Goal: Navigation & Orientation: Go to known website

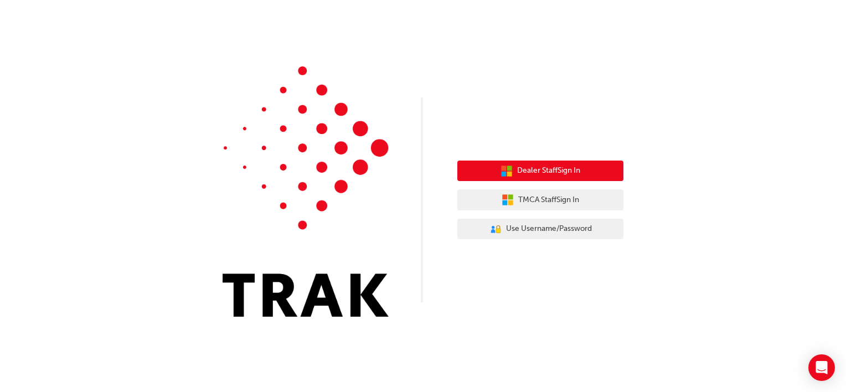
click at [572, 172] on span "Dealer Staff Sign In" at bounding box center [548, 171] width 63 height 13
click at [551, 173] on span "Dealer Staff Sign In" at bounding box center [548, 171] width 63 height 13
